Goal: Ask a question

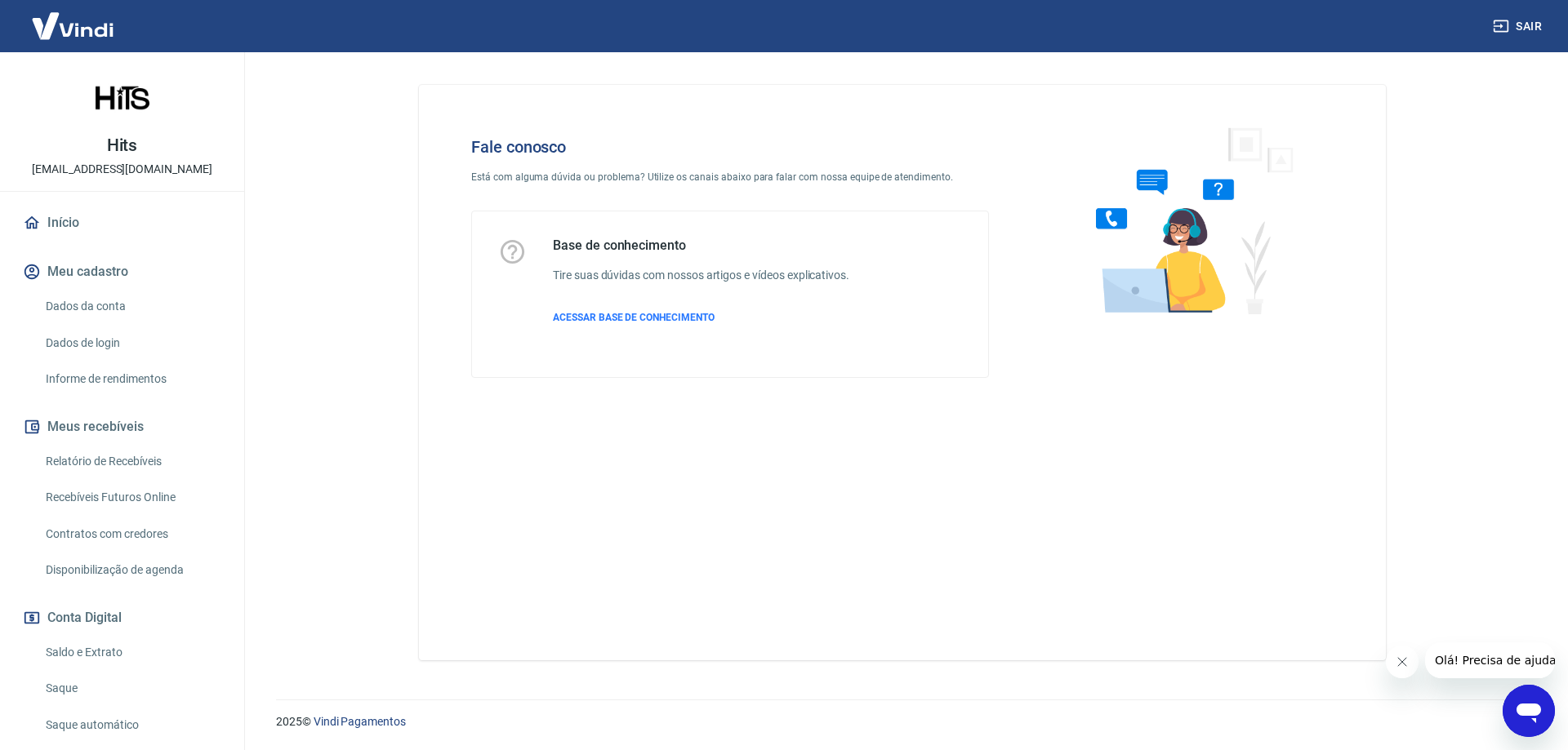
click at [1499, 662] on span "Olá! Precisa de ajuda?" at bounding box center [1498, 660] width 127 height 13
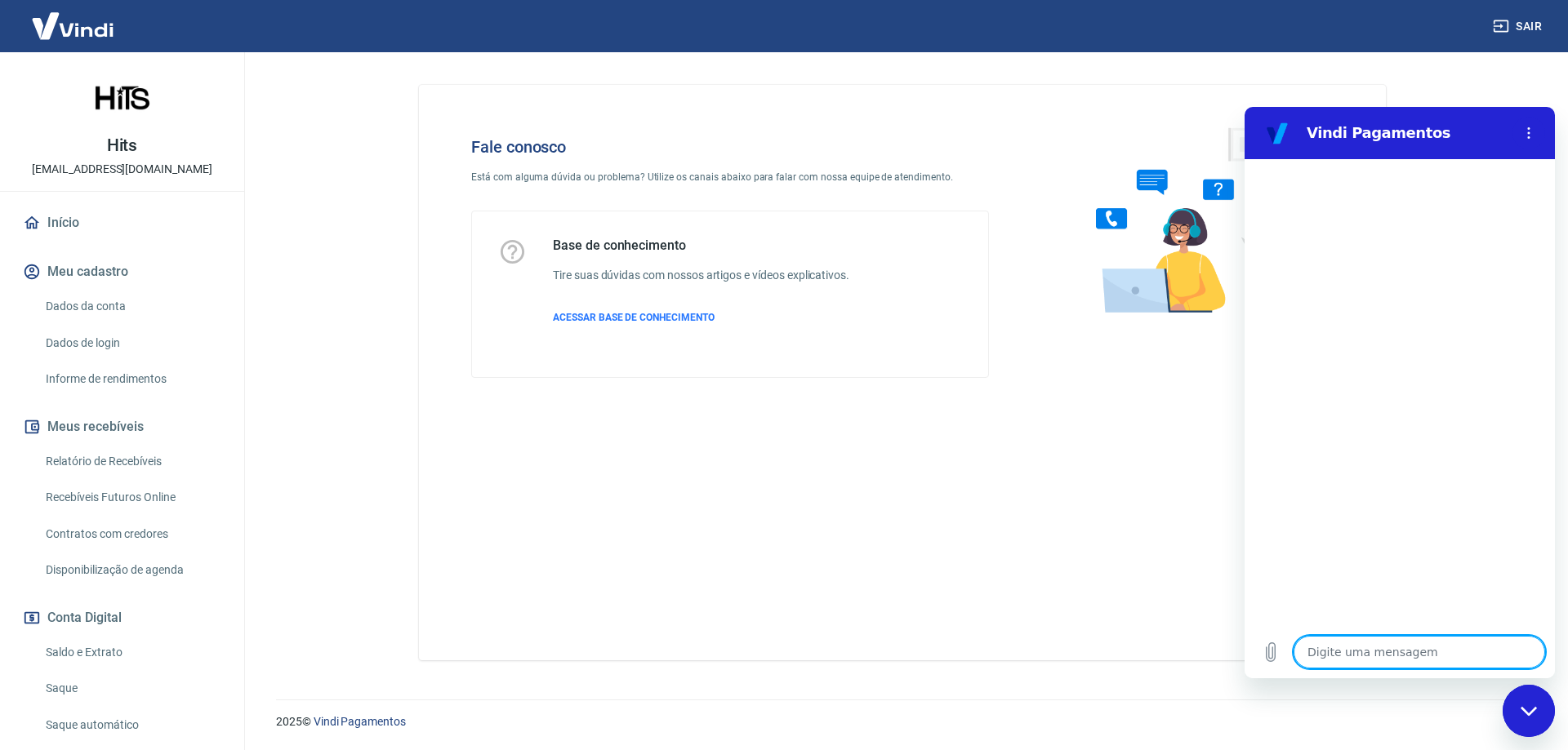
type textarea "O"
type textarea "x"
type textarea "Ol"
type textarea "x"
type textarea "Olá"
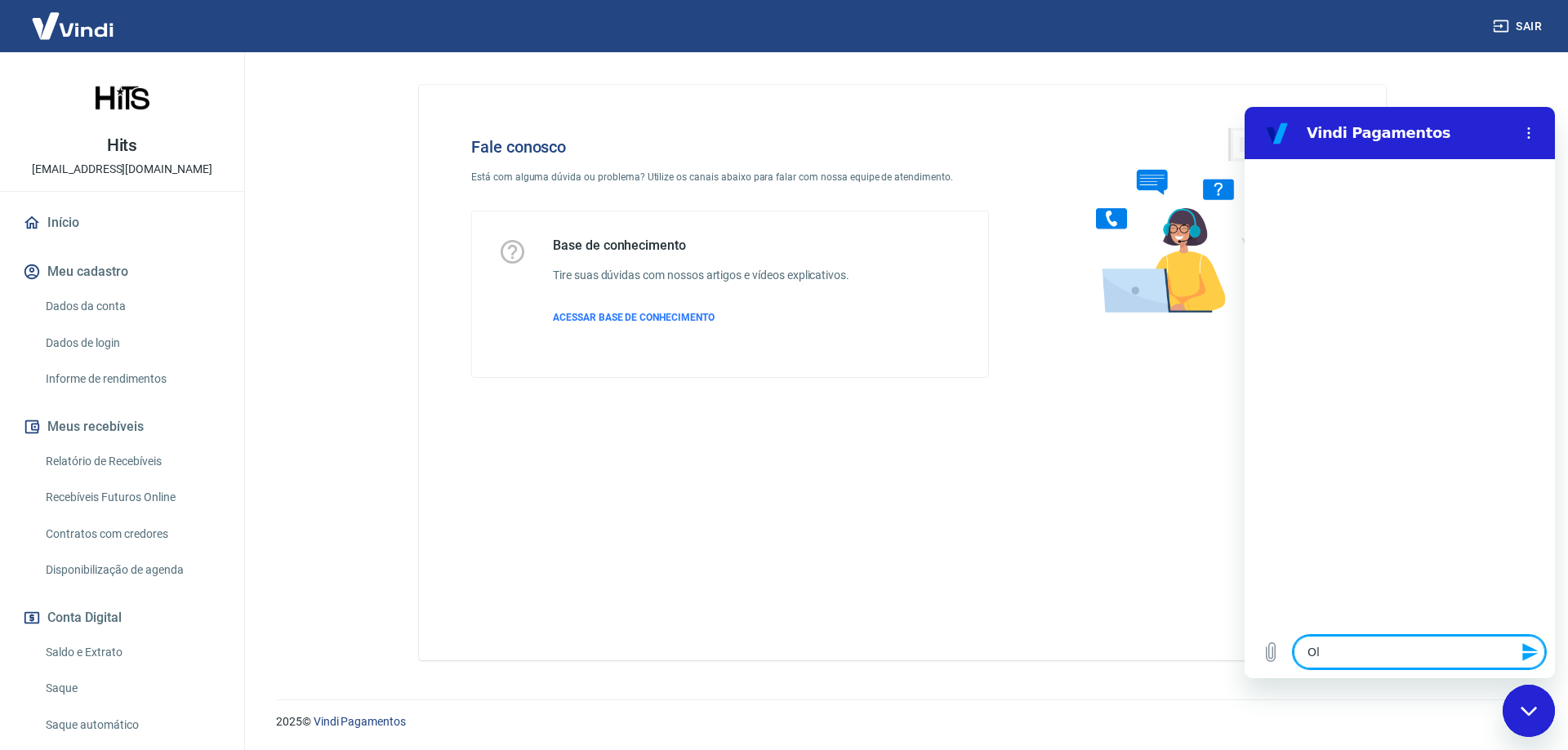
type textarea "x"
type textarea "Olá,"
type textarea "x"
type textarea "Olá,"
type textarea "x"
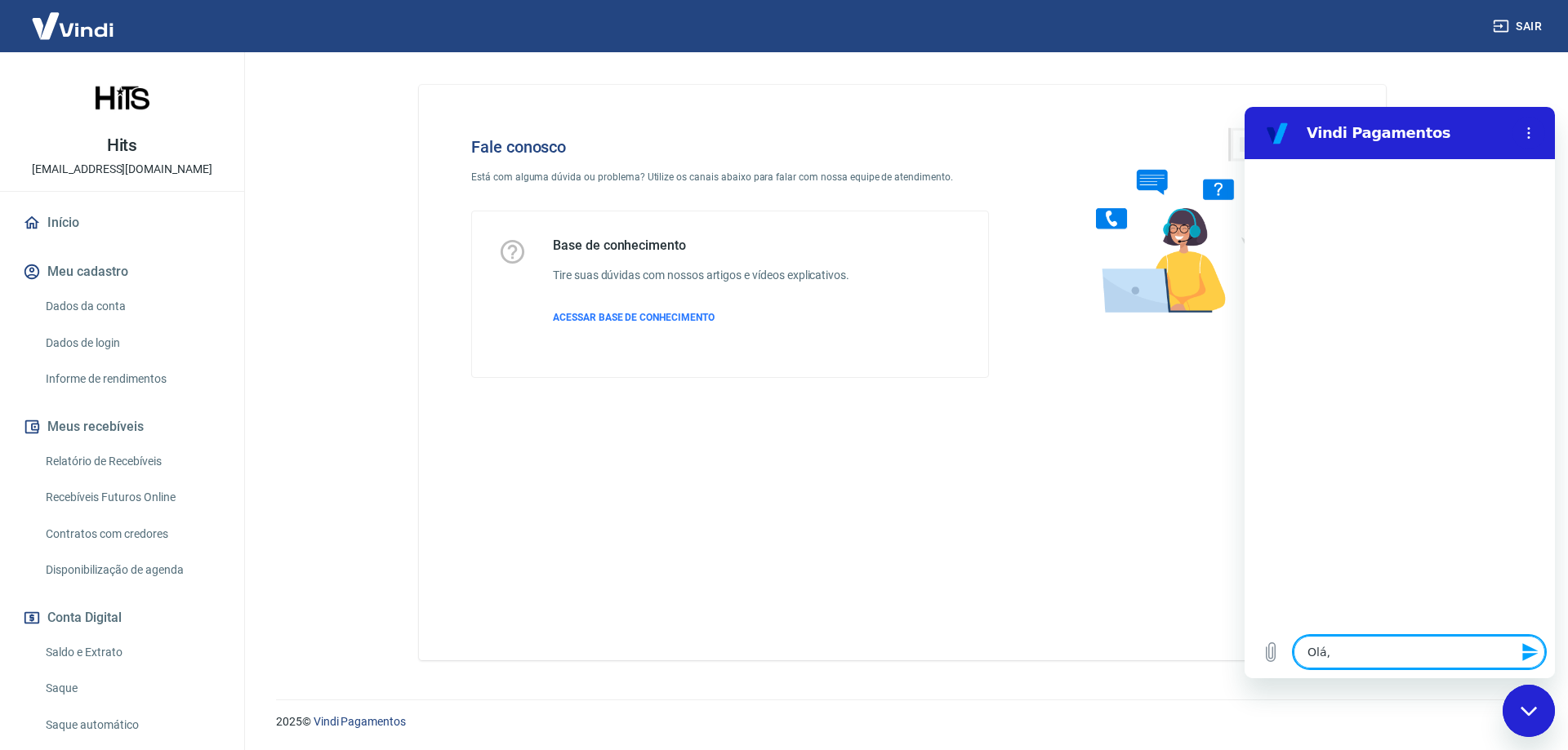
type textarea "Olá, b"
type textarea "x"
type textarea "Olá, bo"
type textarea "x"
type textarea "Olá, boa"
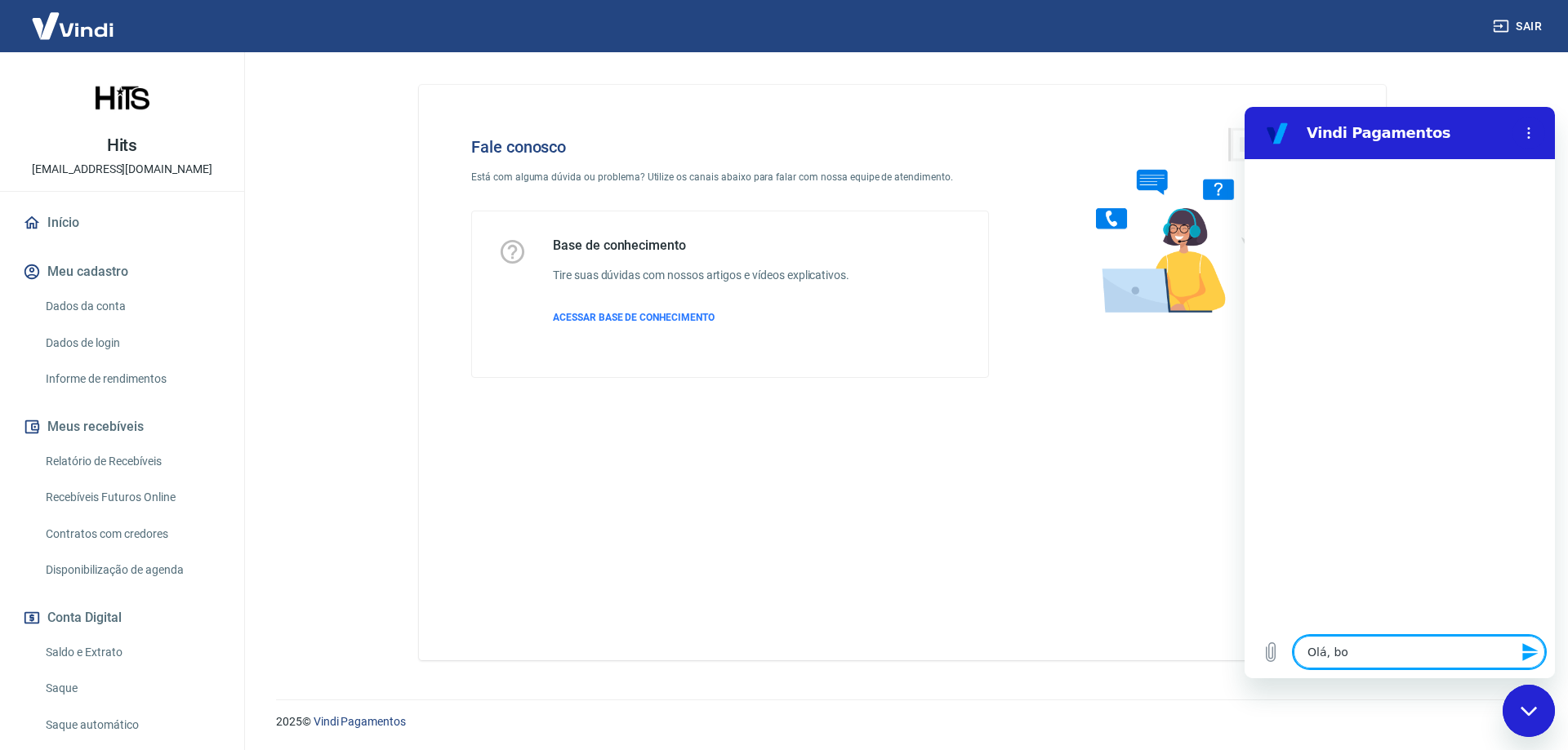
type textarea "x"
type textarea "Olá, boa"
type textarea "x"
type textarea "Olá, boa t"
type textarea "x"
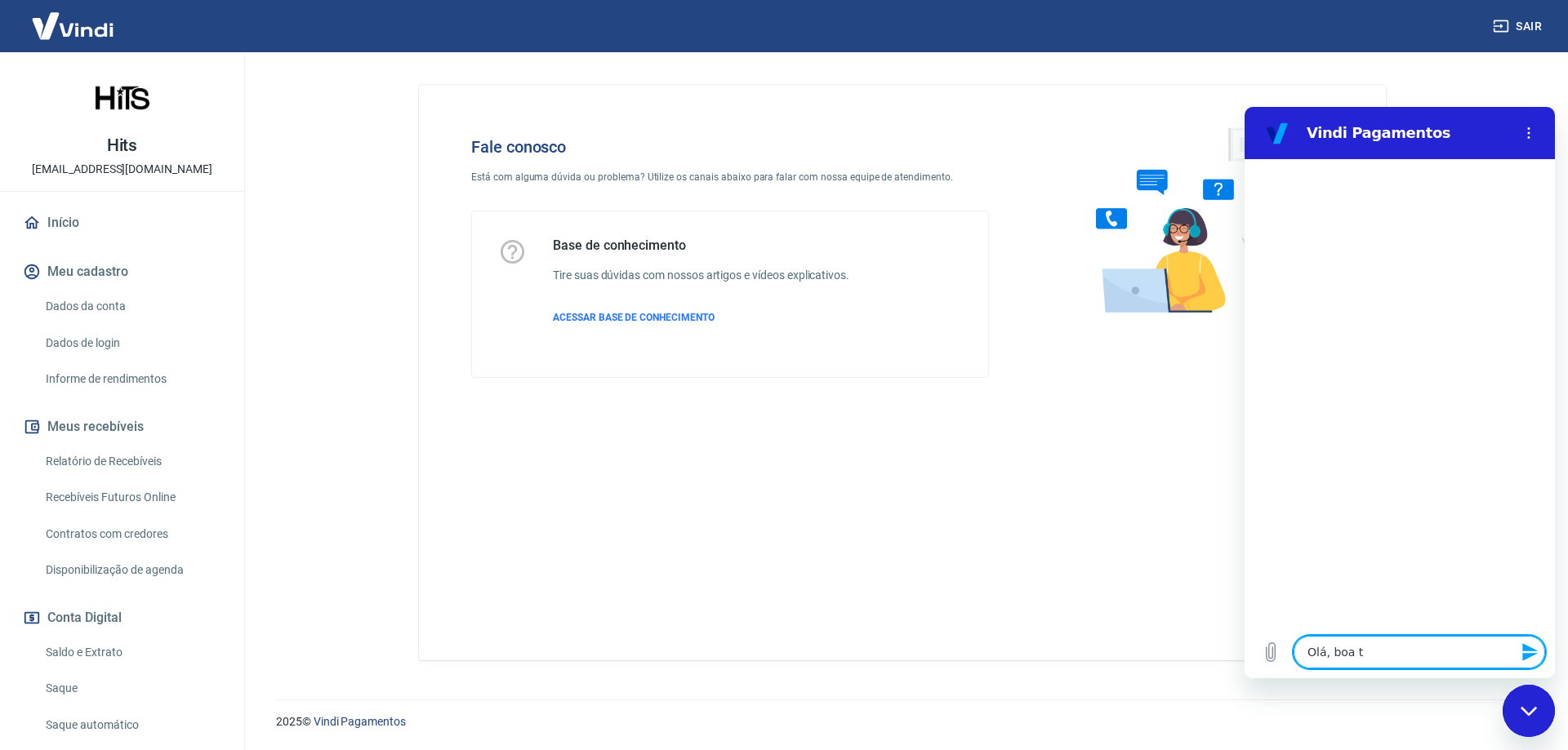
type textarea "Olá, boa ta"
type textarea "x"
type textarea "Olá, boa tar"
type textarea "x"
type textarea "Olá, boa tard"
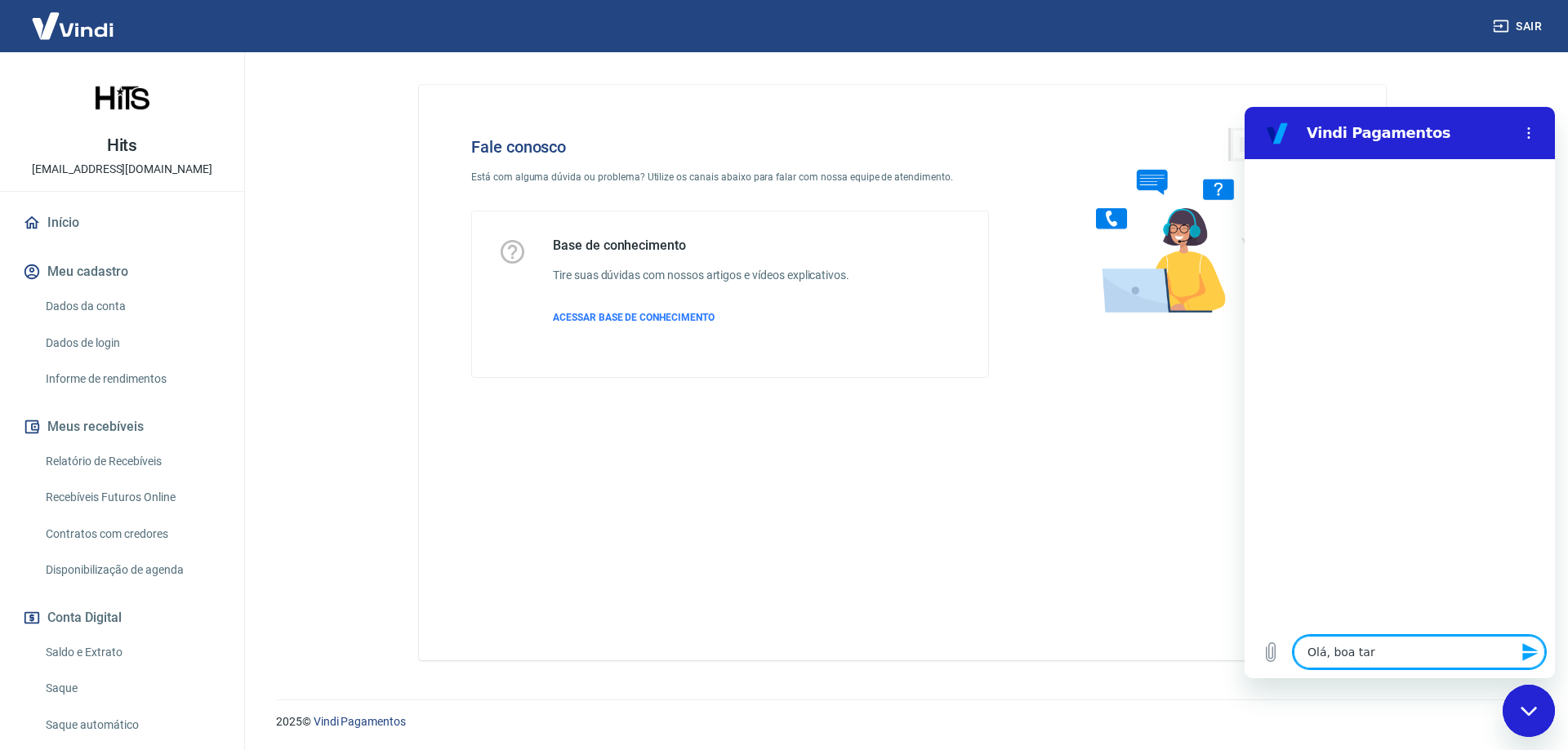
type textarea "x"
type textarea "Olá, boa tarde"
type textarea "x"
type textarea "Olá, boa tard"
type textarea "x"
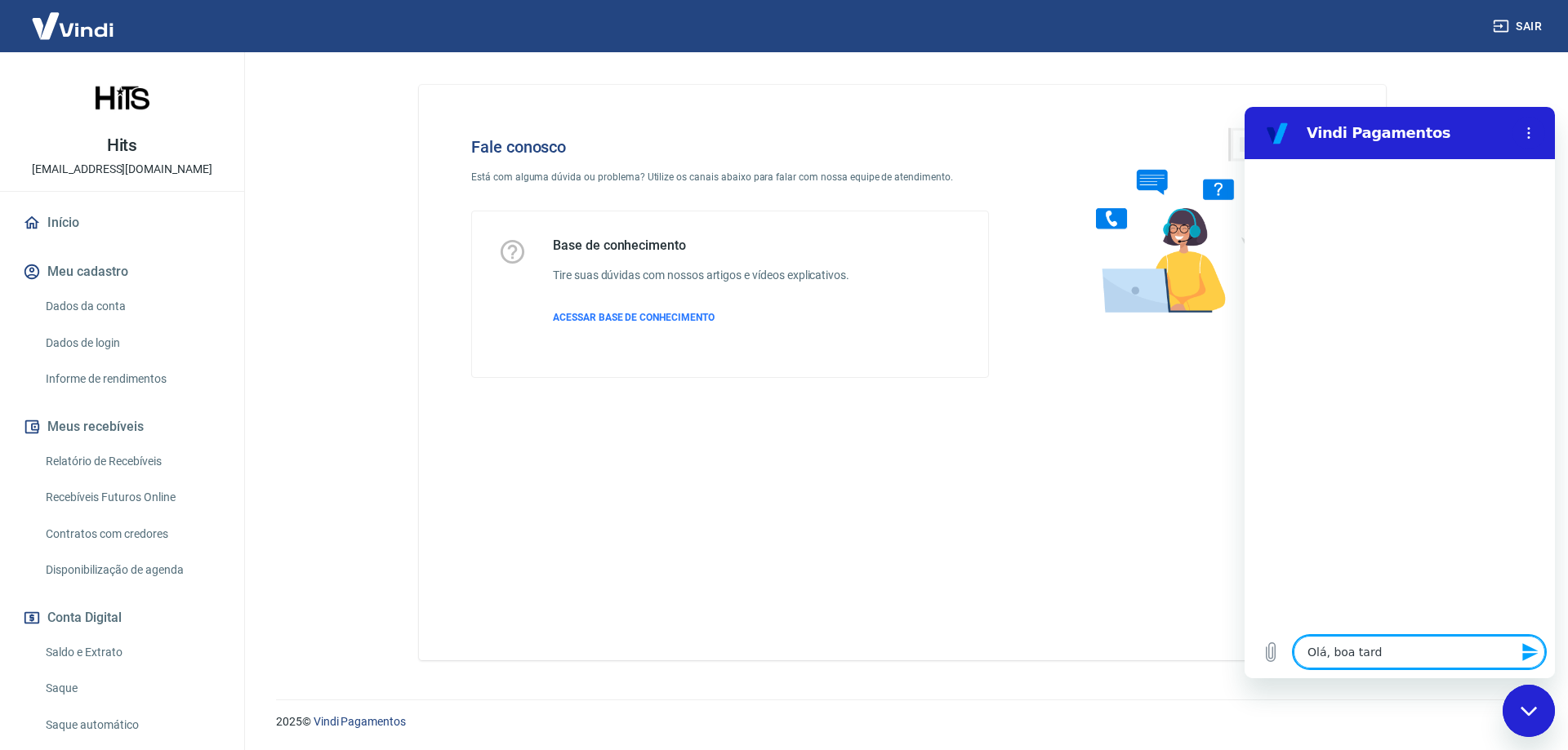
type textarea "Olá, boa tar"
type textarea "x"
type textarea "Olá, boa ta"
type textarea "x"
type textarea "Olá, boa t"
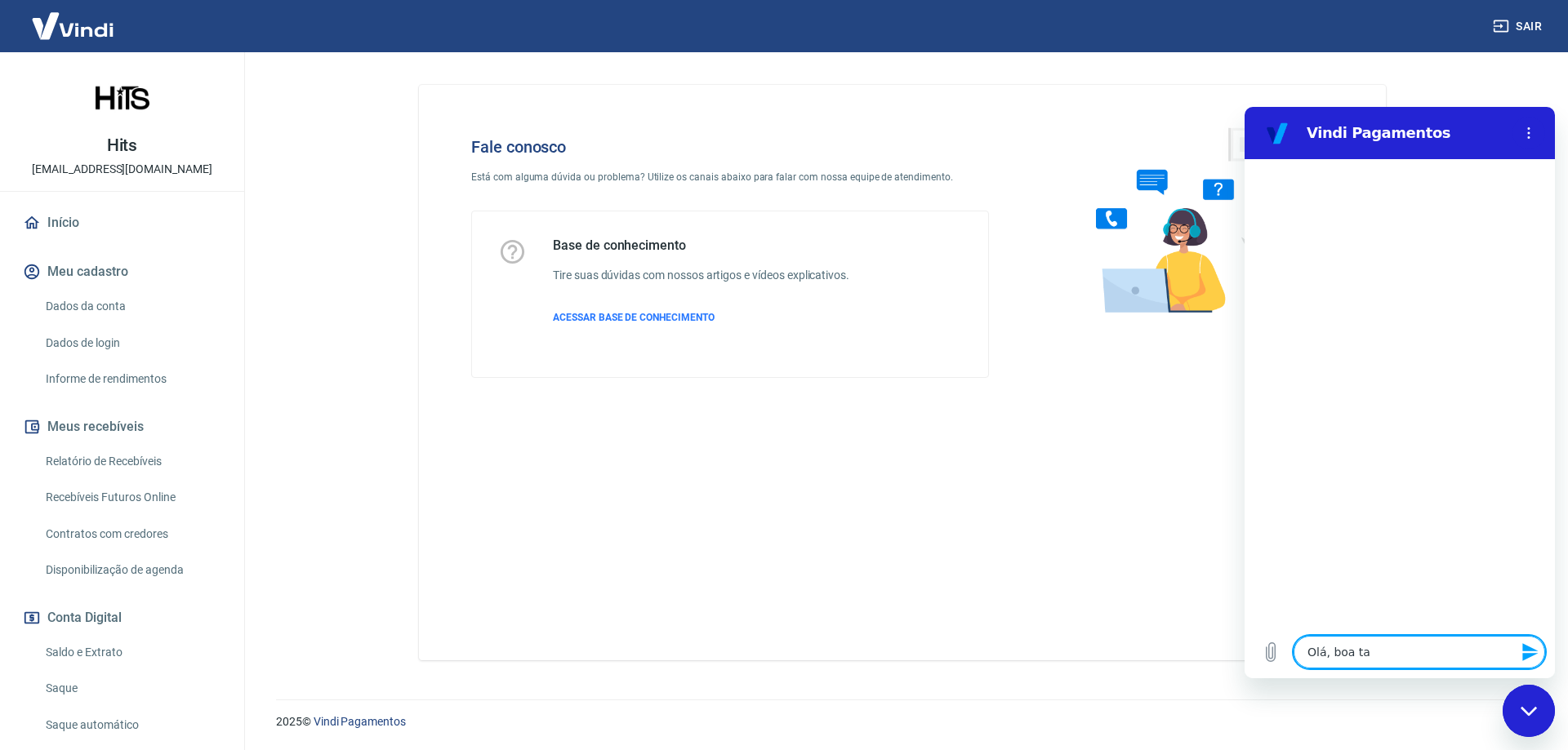
type textarea "x"
type textarea "Olá, boa"
type textarea "x"
type textarea "Olá, boa"
type textarea "x"
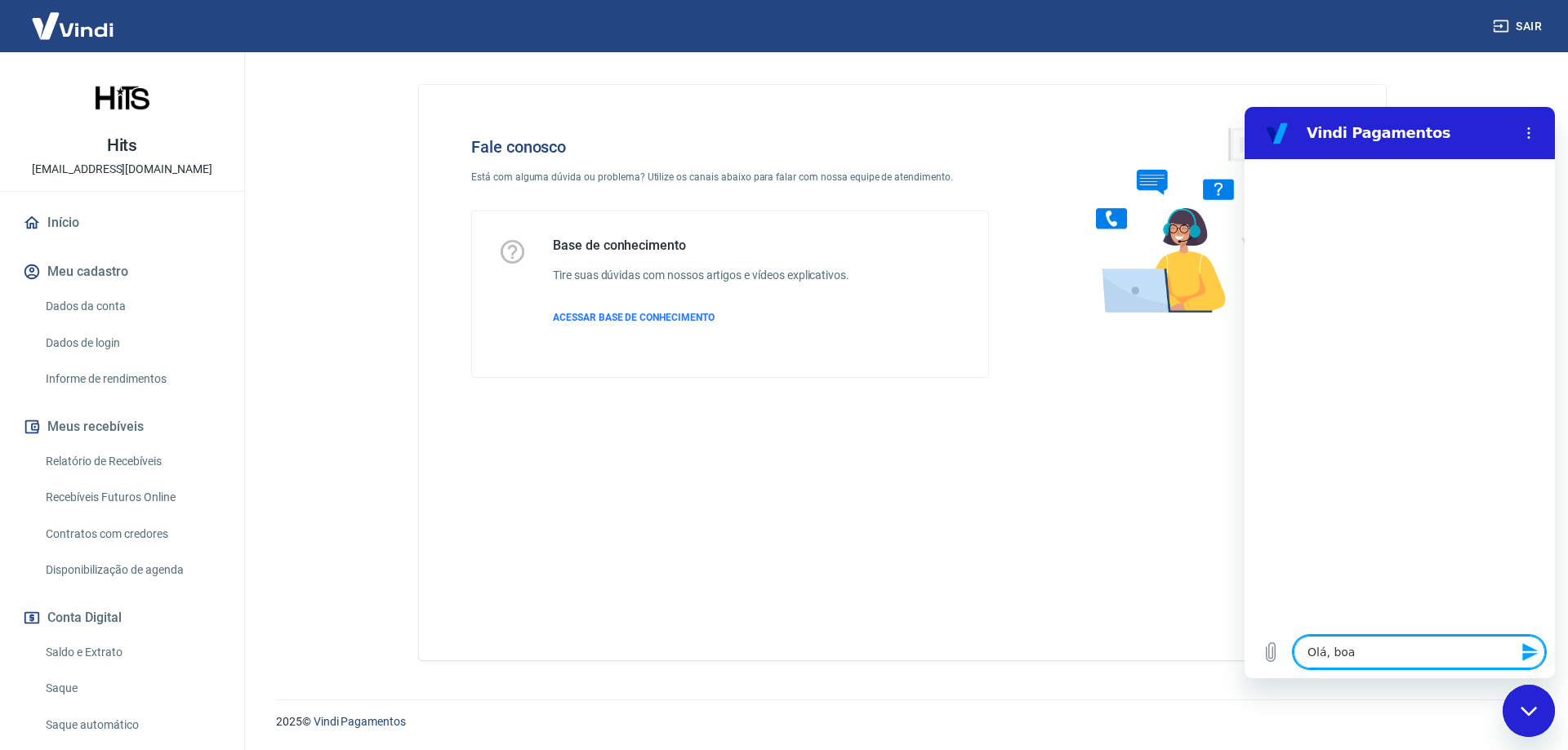
type textarea "Olá, bo"
type textarea "x"
type textarea "Olá, bom"
type textarea "x"
type textarea "Olá, bom"
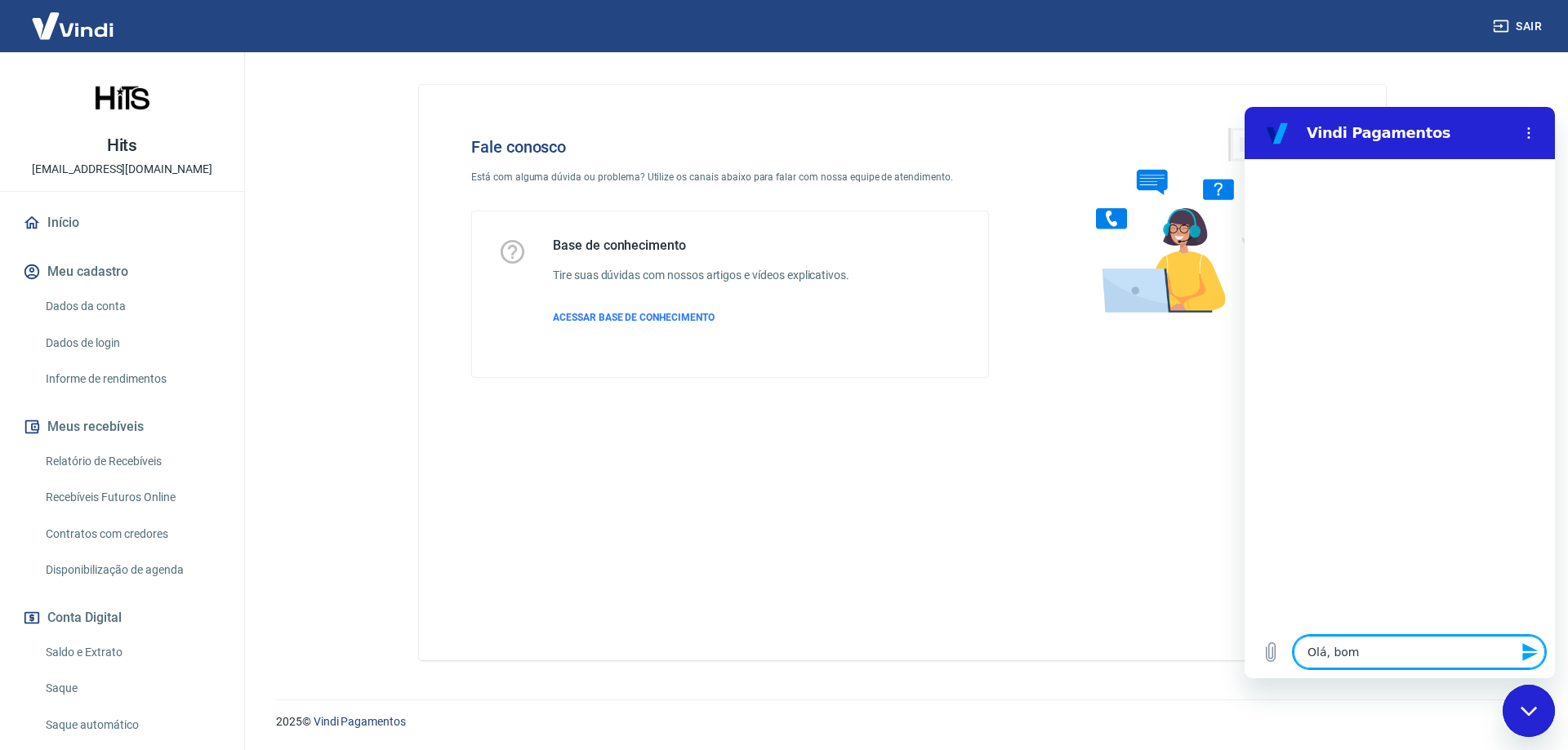
type textarea "x"
type textarea "Olá, bom d"
type textarea "x"
type textarea "Olá, bom di"
type textarea "x"
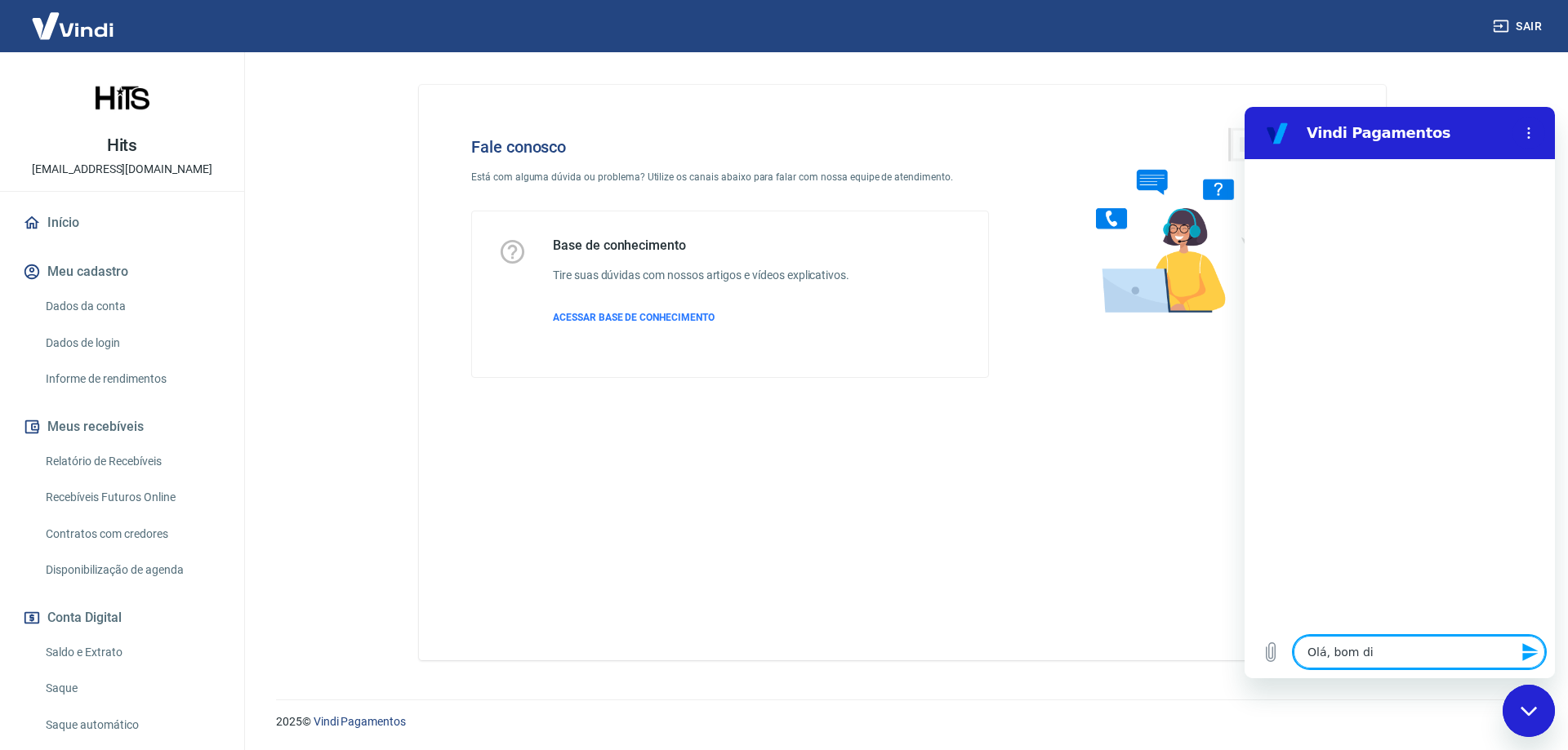
type textarea "Olá, bom dia"
type textarea "x"
type textarea "Olá, bom dia."
type textarea "x"
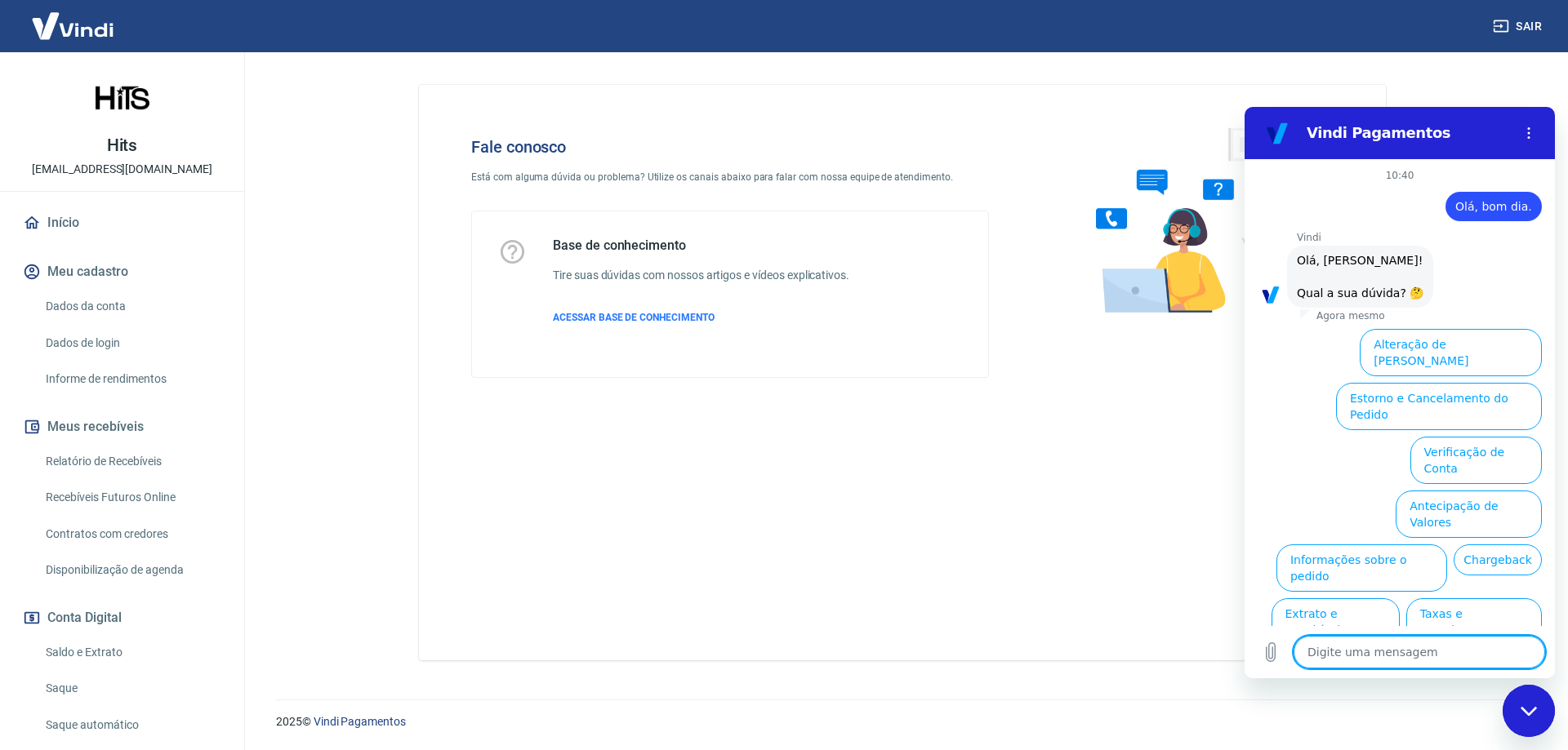
scroll to position [38, 0]
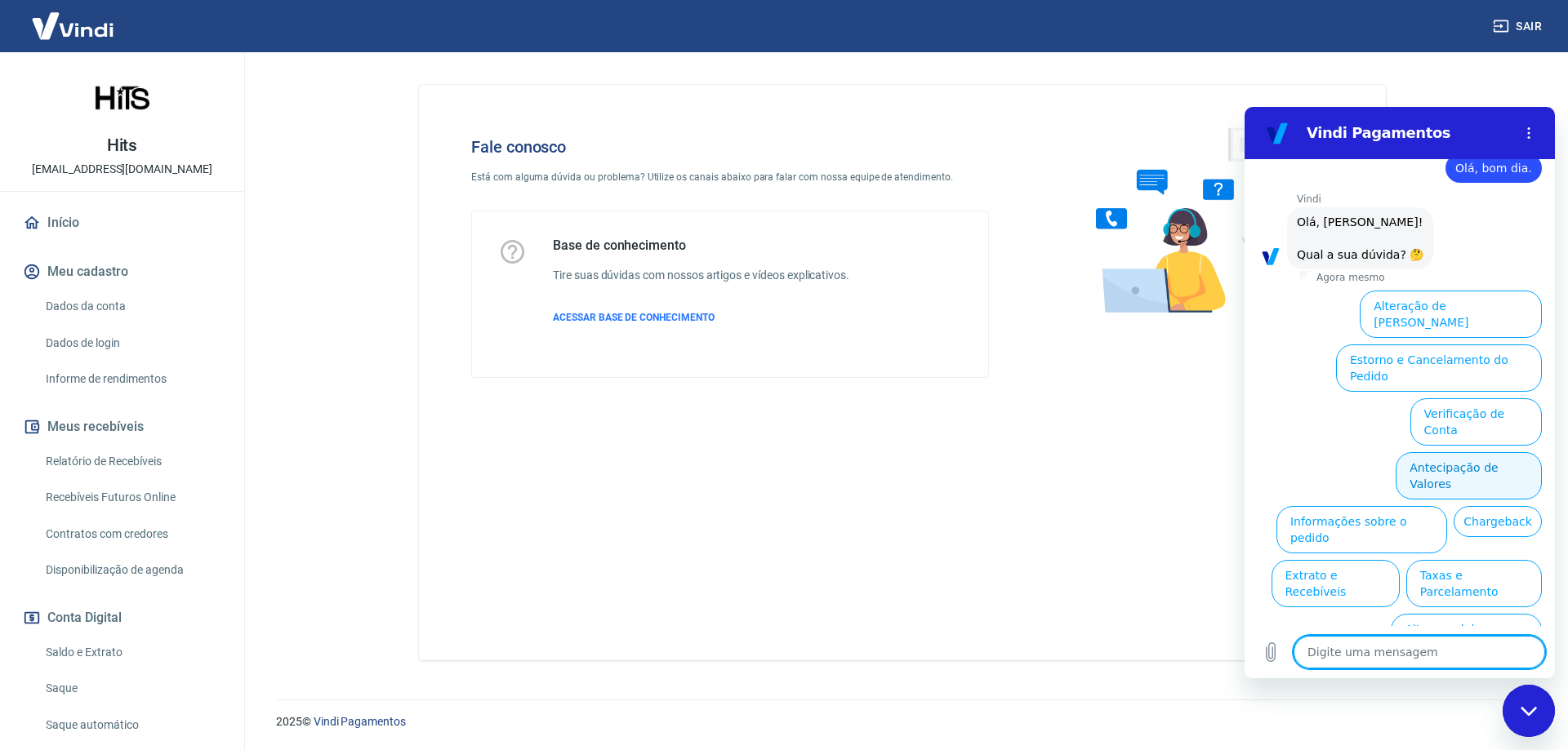
click at [1447, 452] on button "Antecipação de Valores" at bounding box center [1468, 476] width 146 height 48
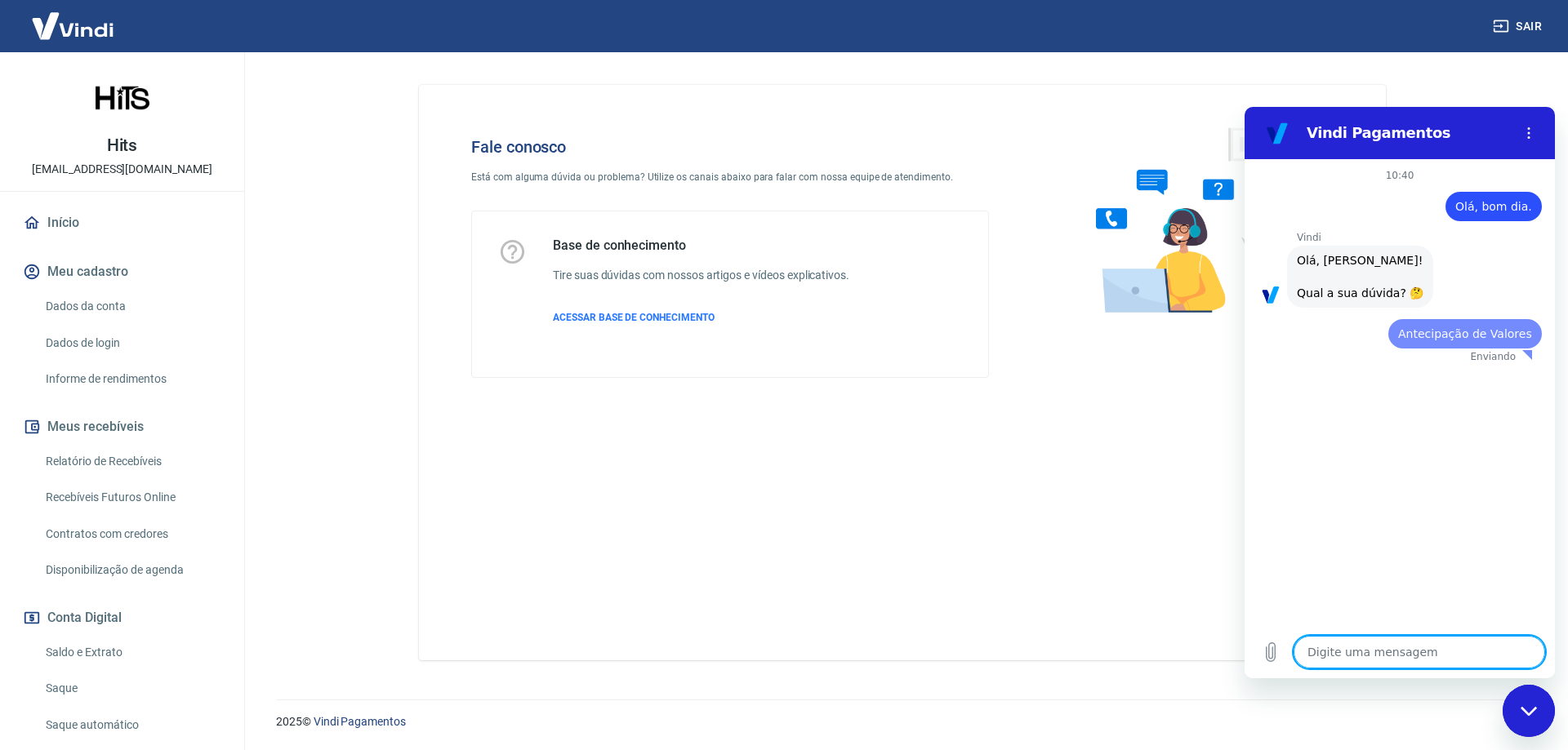
scroll to position [0, 0]
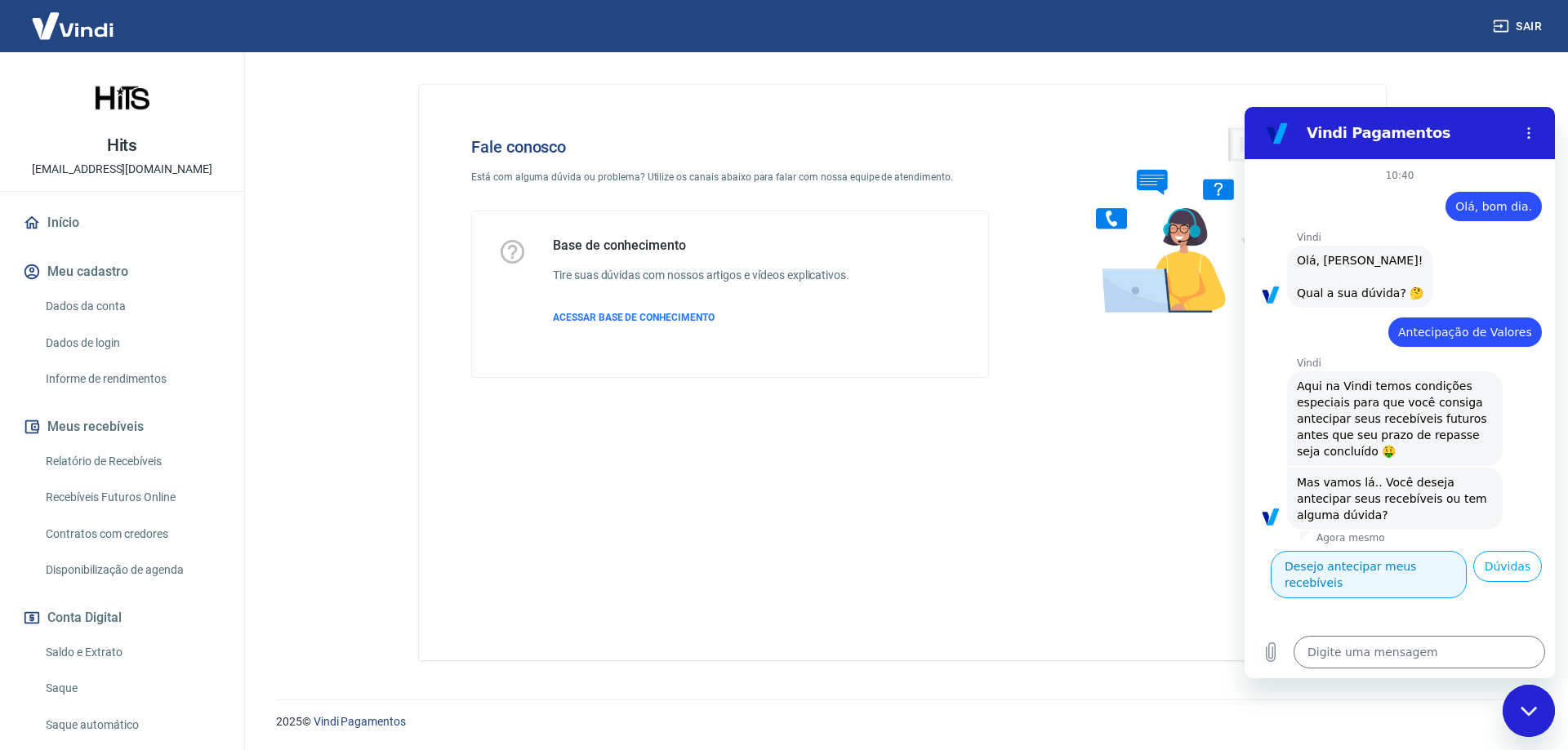
click at [1391, 569] on button "Desejo antecipar meus recebíveis" at bounding box center [1369, 575] width 196 height 48
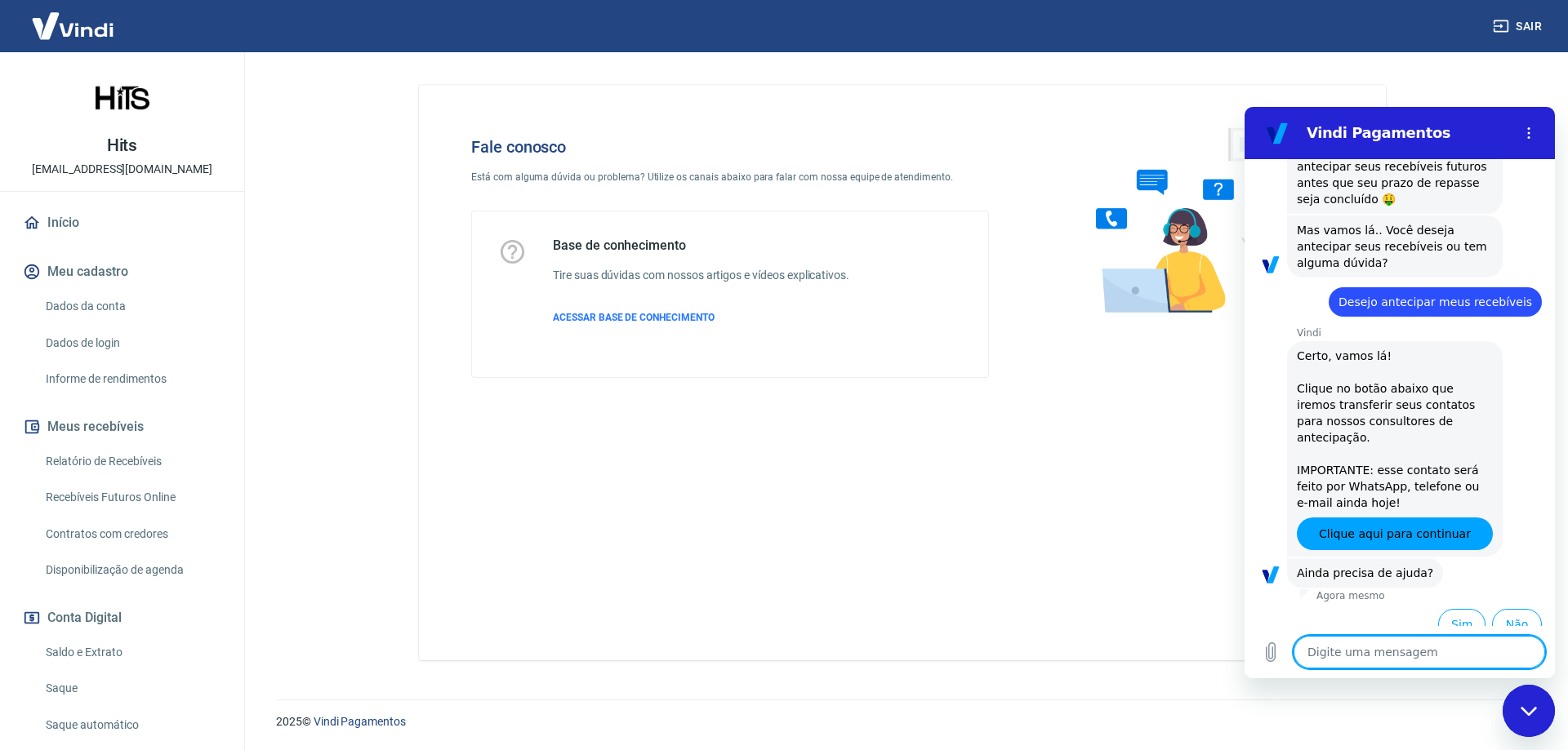
scroll to position [254, 0]
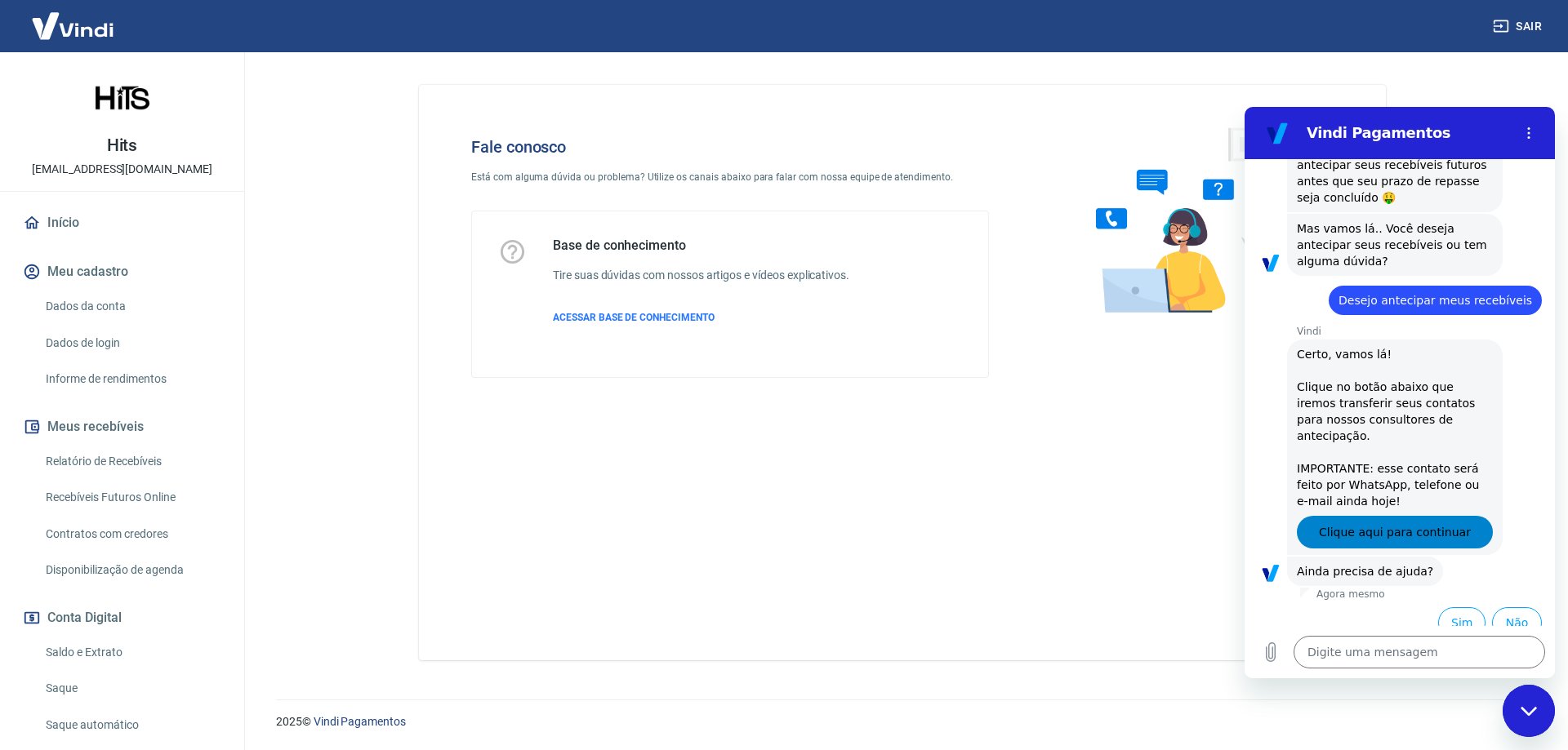
click at [1386, 523] on span "Clique aqui para continuar" at bounding box center [1395, 532] width 152 height 19
click at [1518, 608] on button "Não" at bounding box center [1517, 623] width 50 height 31
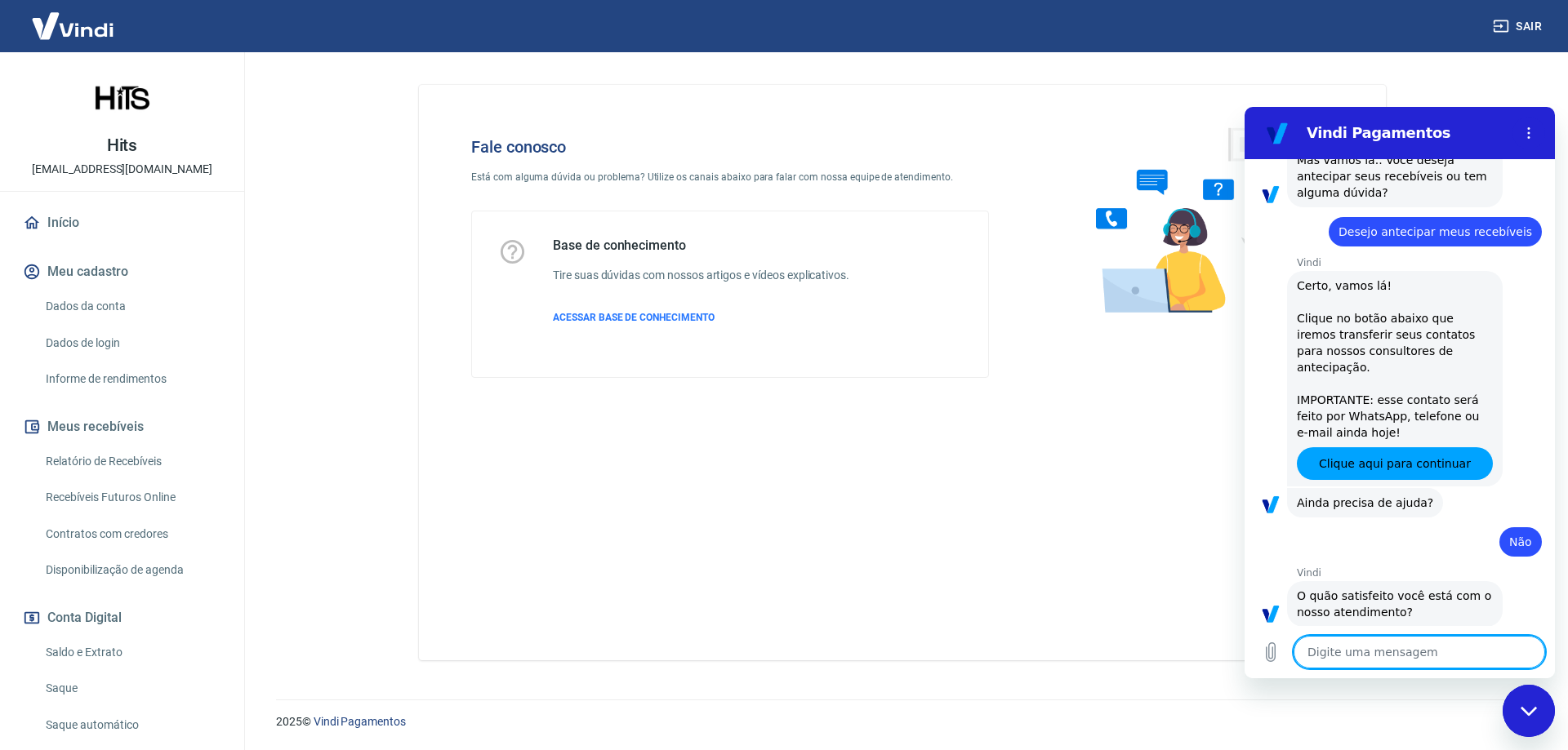
scroll to position [401, 0]
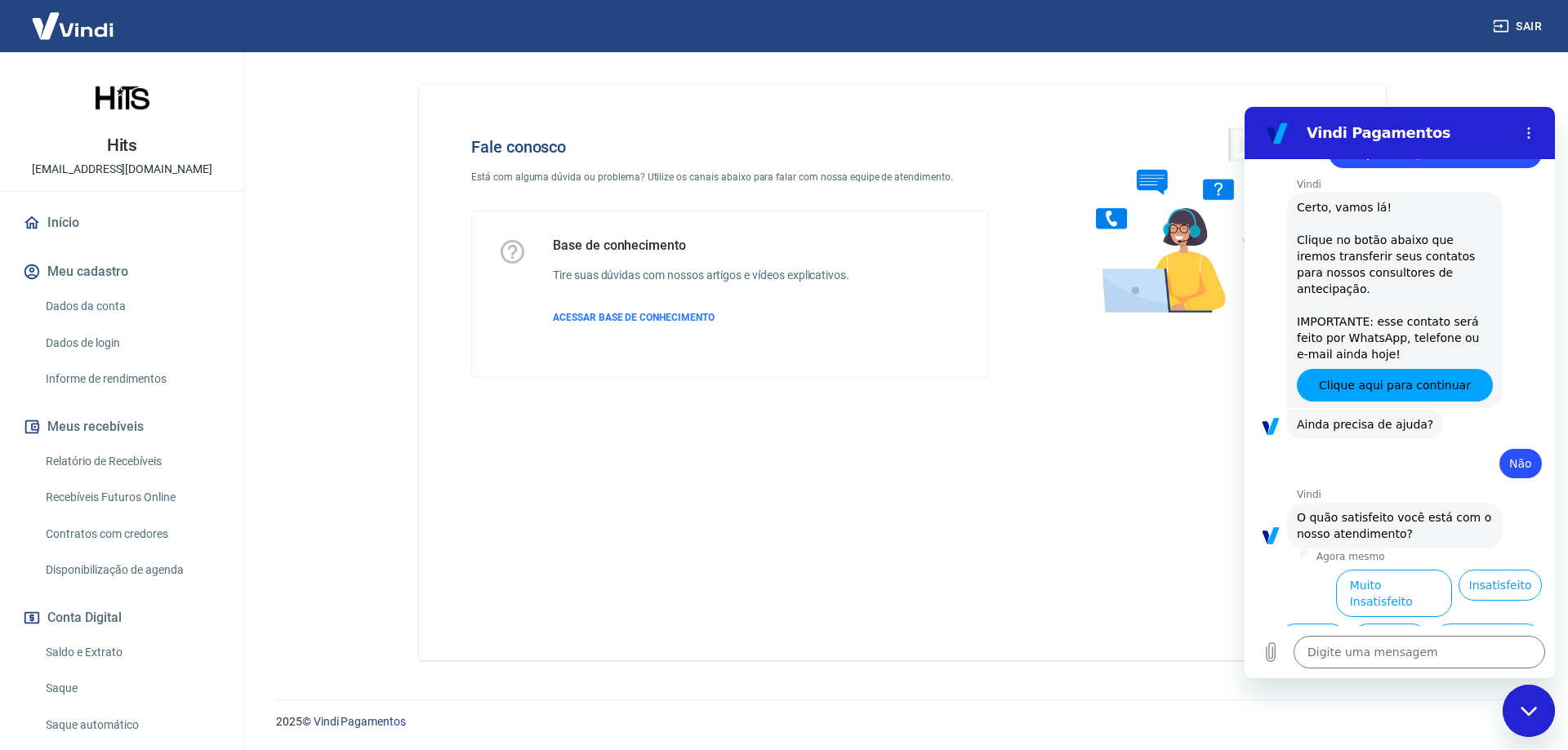
click at [1303, 624] on button "Normal" at bounding box center [1312, 639] width 66 height 31
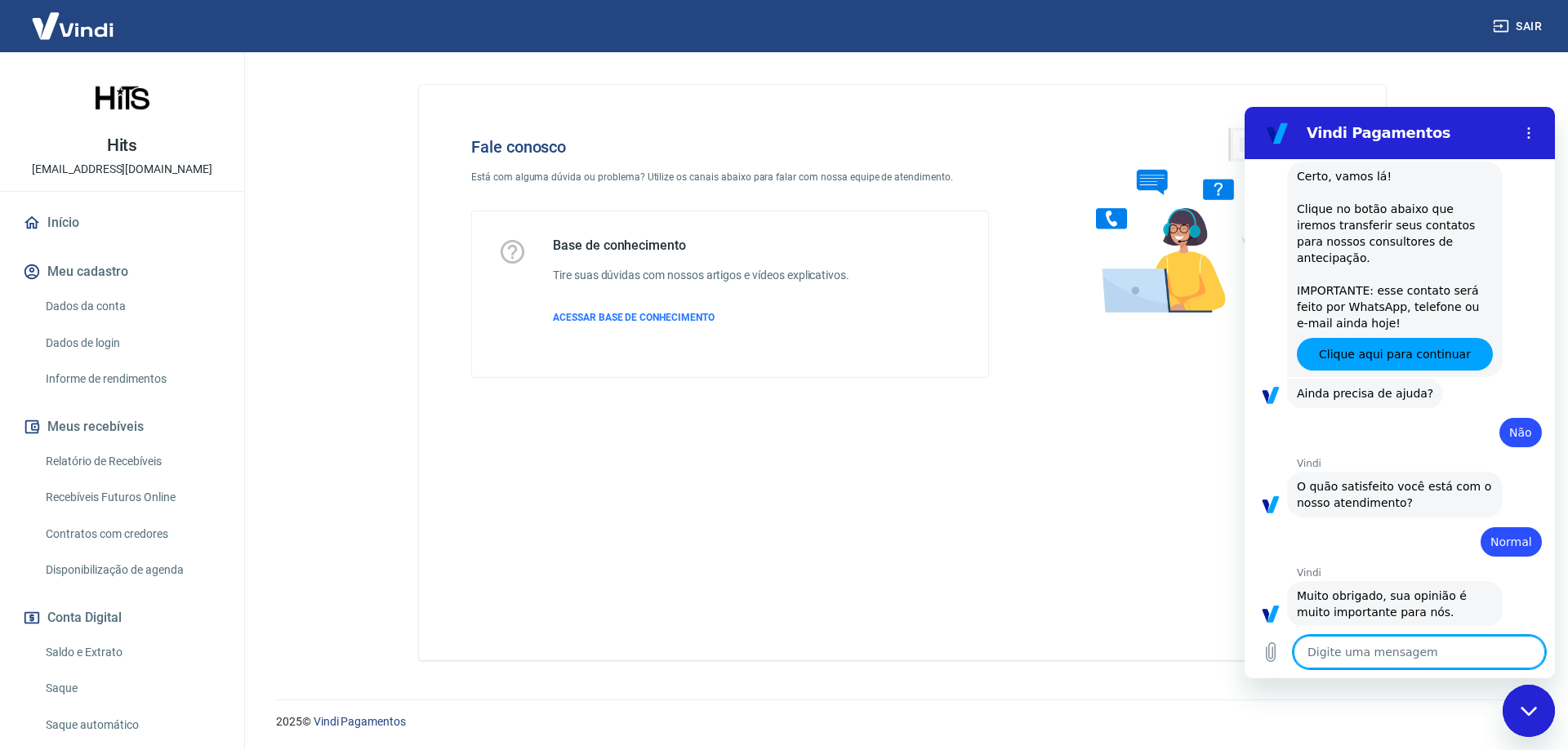
scroll to position [435, 0]
type textarea "x"
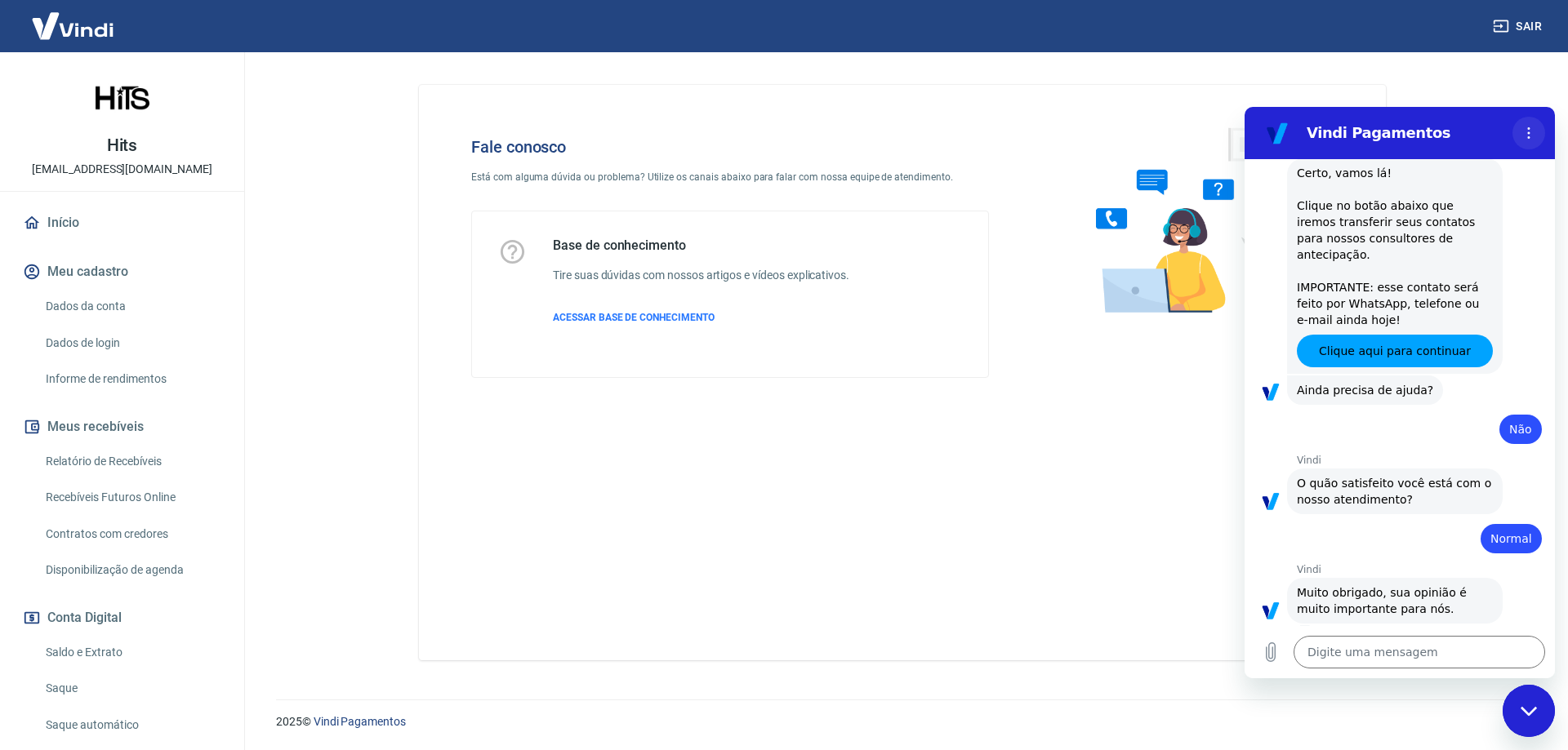
click at [1524, 129] on icon "Menu de opções" at bounding box center [1529, 133] width 13 height 13
drag, startPoint x: 895, startPoint y: 478, endPoint x: 886, endPoint y: 464, distance: 16.6
click at [895, 477] on div "Fale conosco Está com alguma dúvida ou problema? Utilize os canais abaixo para …" at bounding box center [903, 372] width 967 height 576
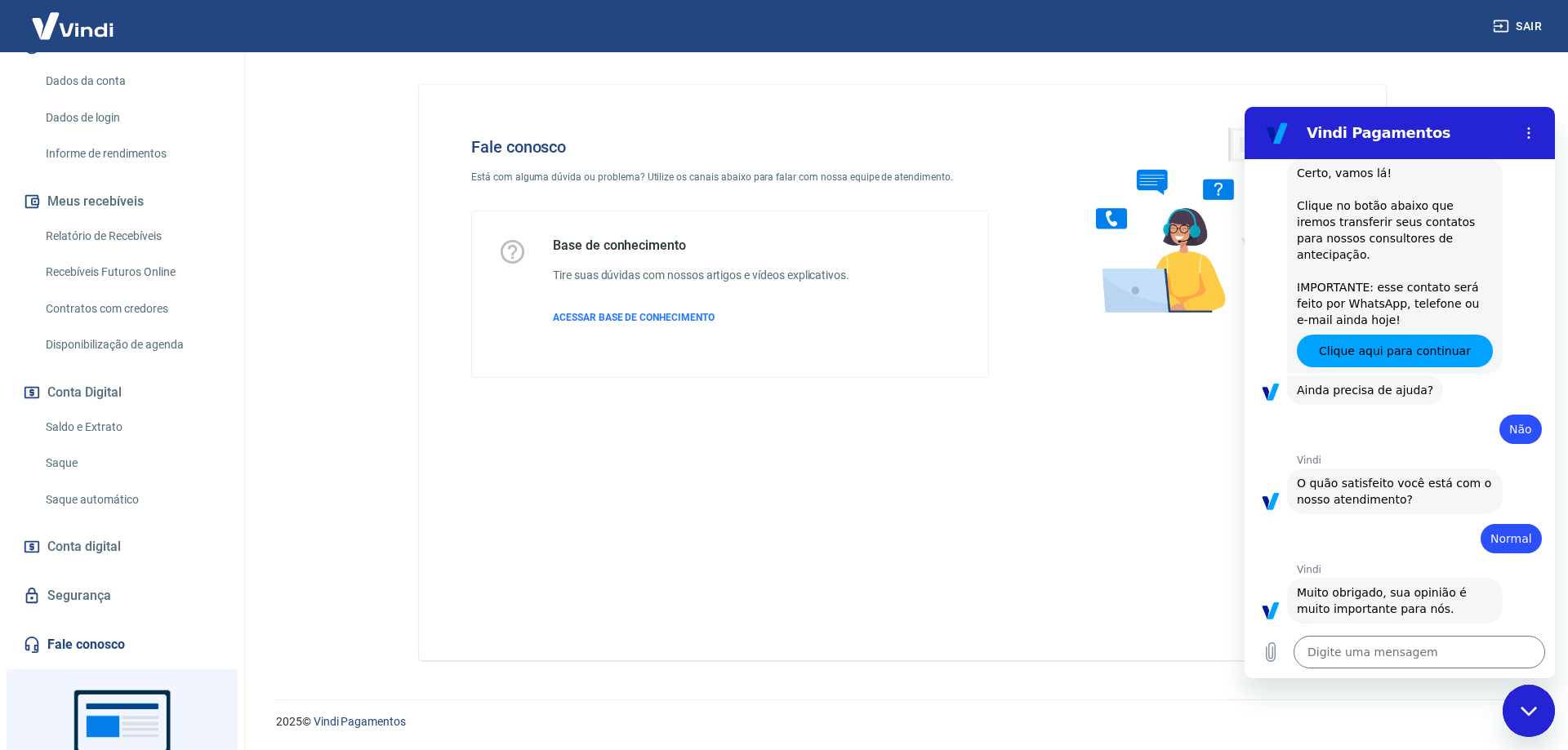
scroll to position [335, 0]
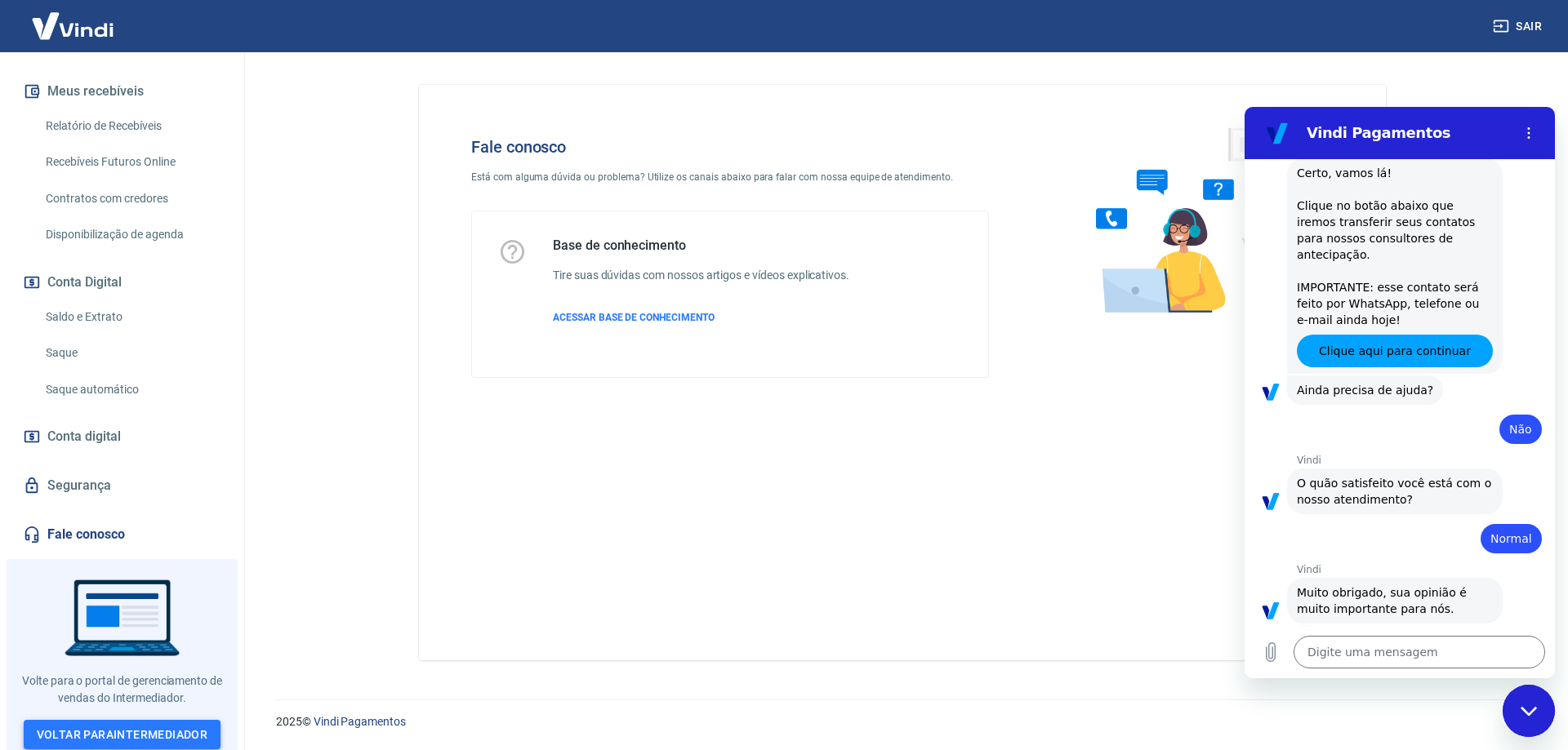
click at [129, 729] on link "Voltar para Intermediador" at bounding box center [122, 735] width 197 height 30
